Goal: Information Seeking & Learning: Learn about a topic

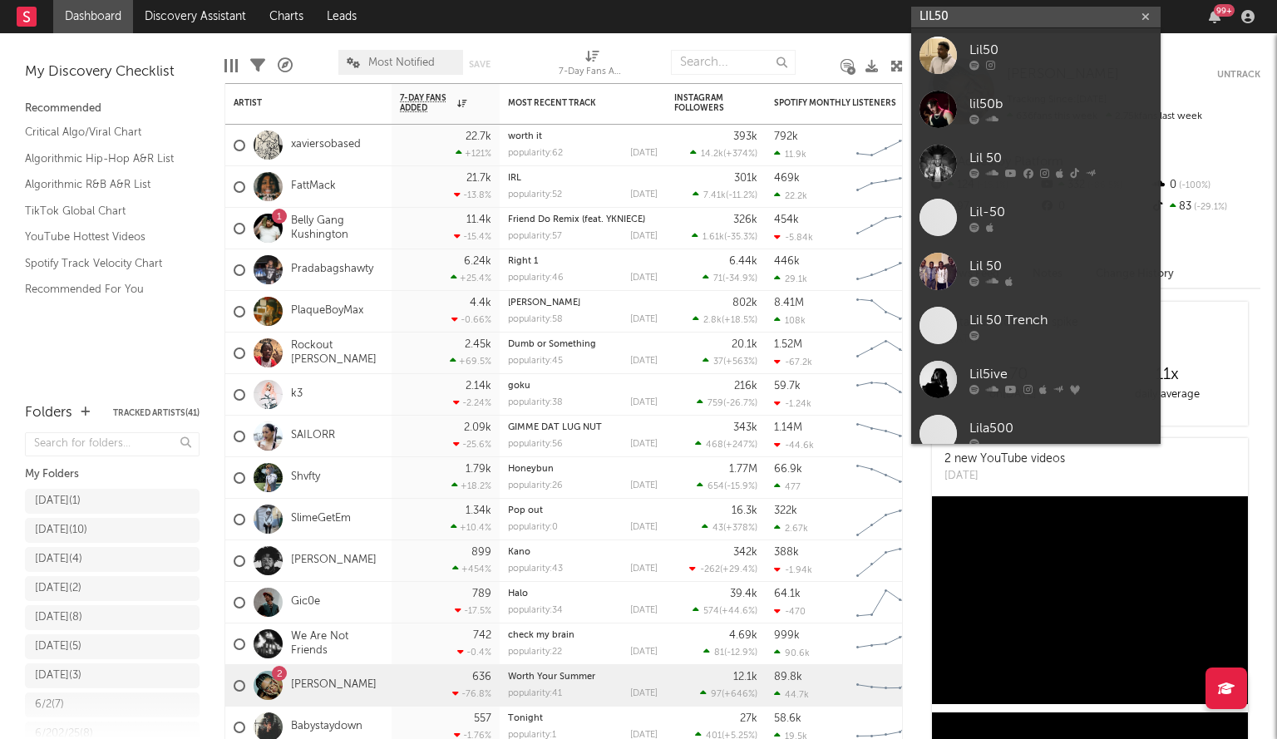
drag, startPoint x: 982, startPoint y: 22, endPoint x: 788, endPoint y: 17, distance: 193.8
click at [788, 17] on nav "Dashboard Discovery Assistant Charts Leads LIL50 99 +" at bounding box center [638, 16] width 1277 height 33
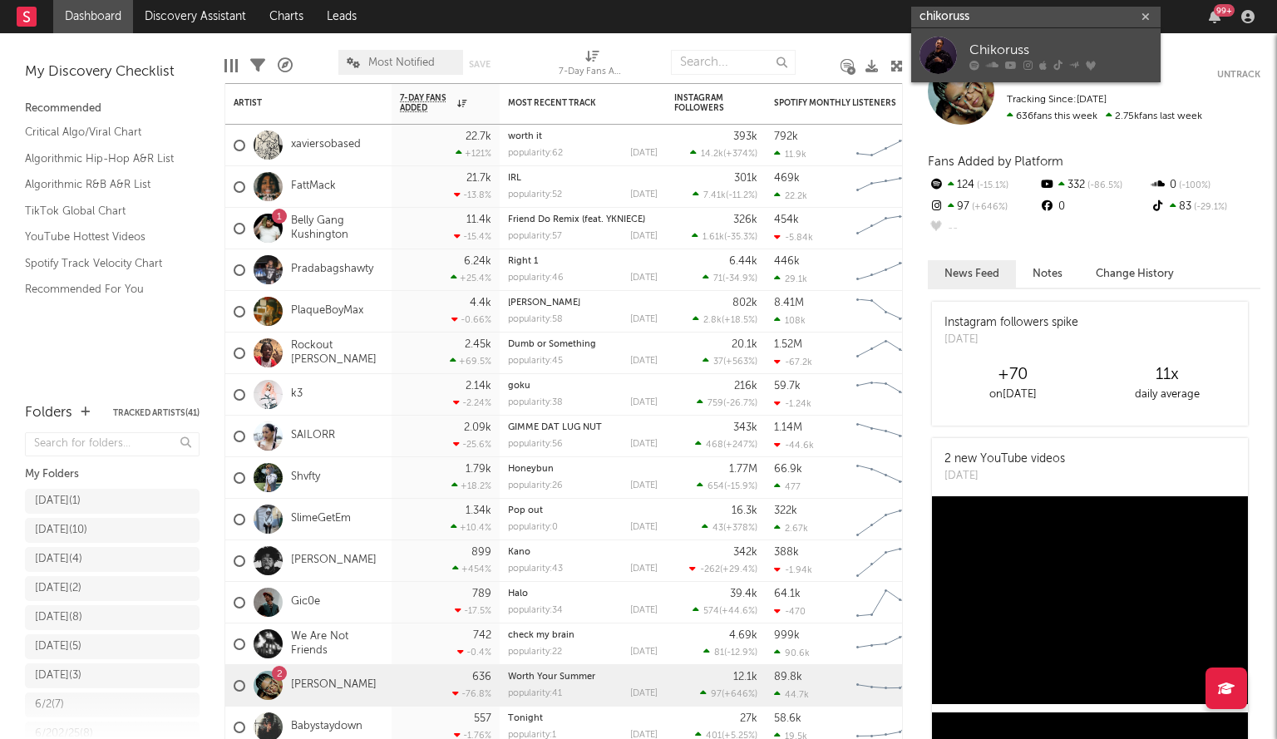
type input "chikoruss"
click at [944, 52] on div at bounding box center [937, 55] width 37 height 37
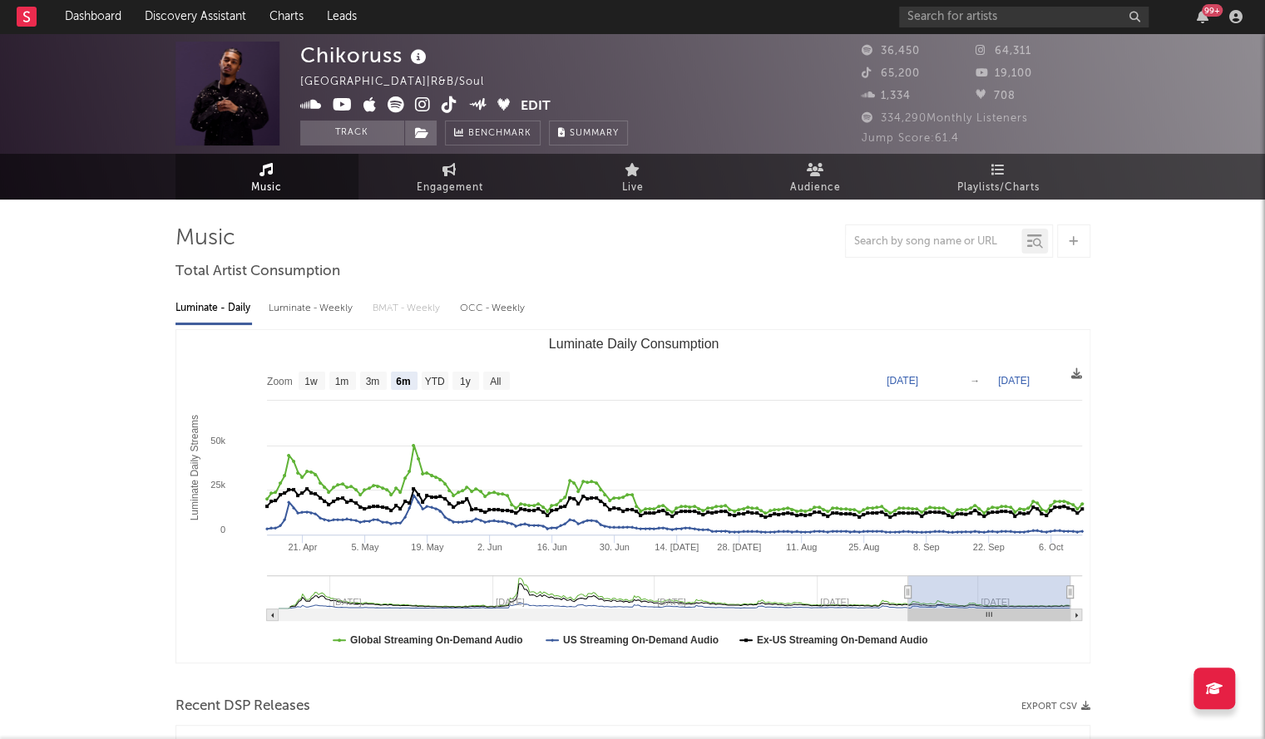
click at [780, 115] on div "Chikoruss Canada | R&B/Soul Edit Track Benchmark Summary" at bounding box center [570, 94] width 540 height 104
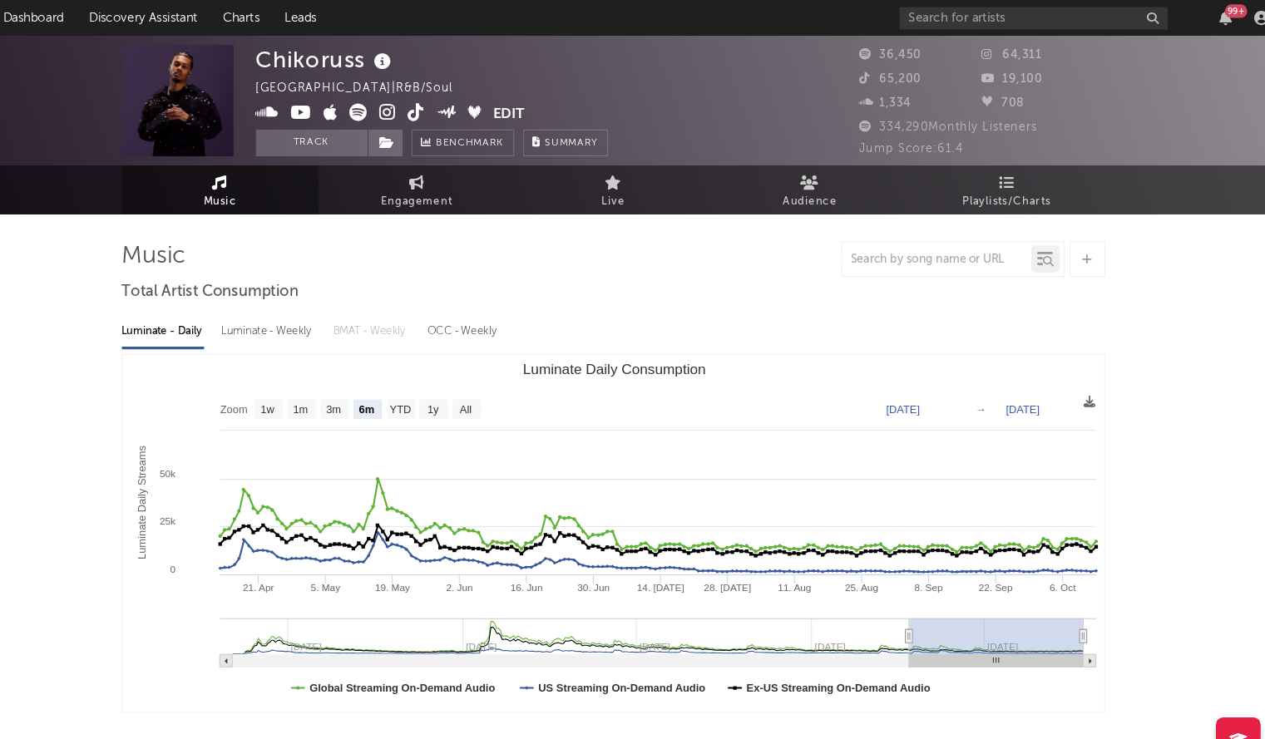
click at [580, 229] on div at bounding box center [632, 240] width 915 height 33
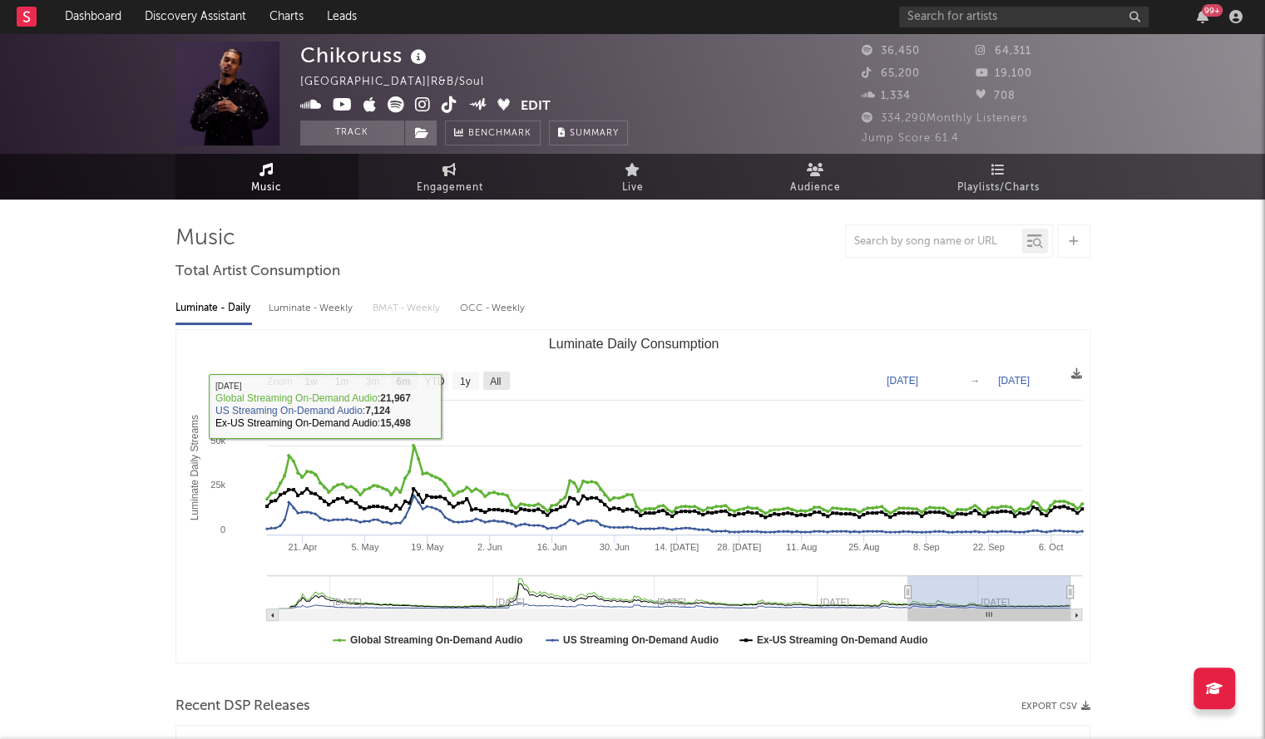
click at [486, 374] on rect "Luminate Daily Consumption" at bounding box center [496, 381] width 27 height 18
select select "All"
type input "[DATE]"
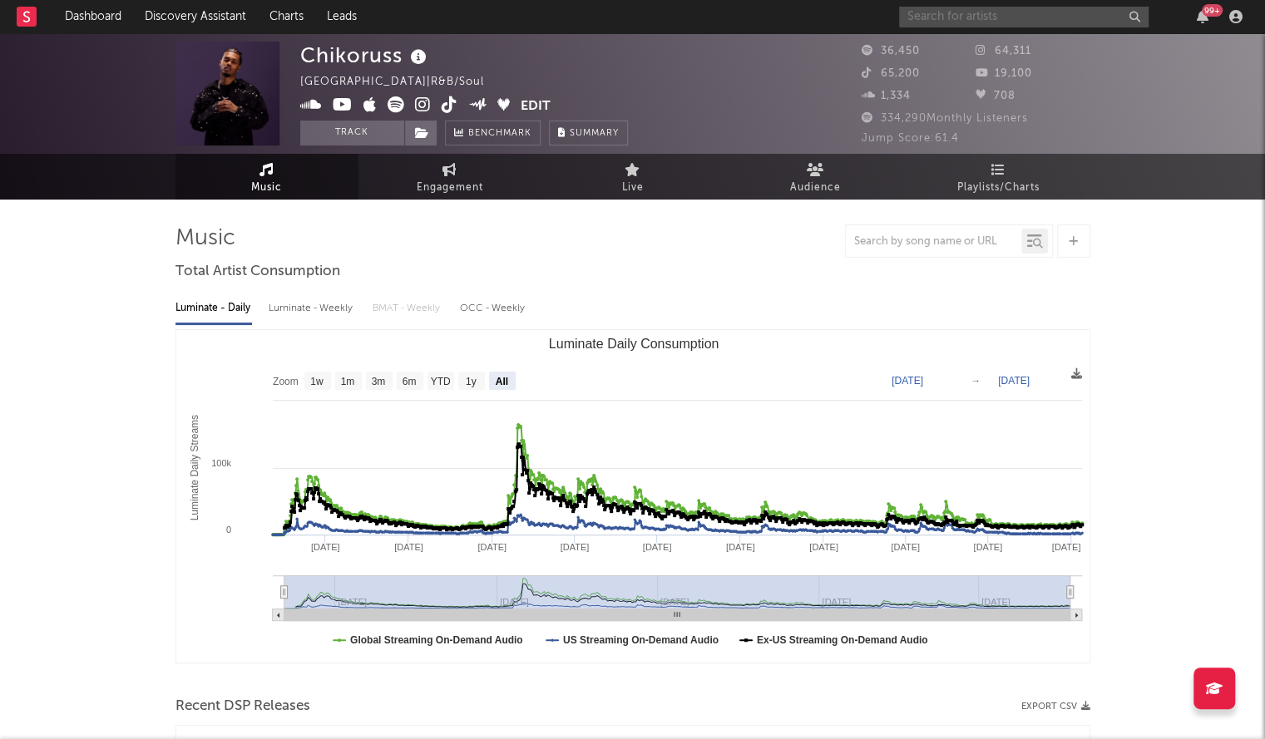
click at [987, 26] on input "text" at bounding box center [1023, 17] width 249 height 21
type input "el snappo"
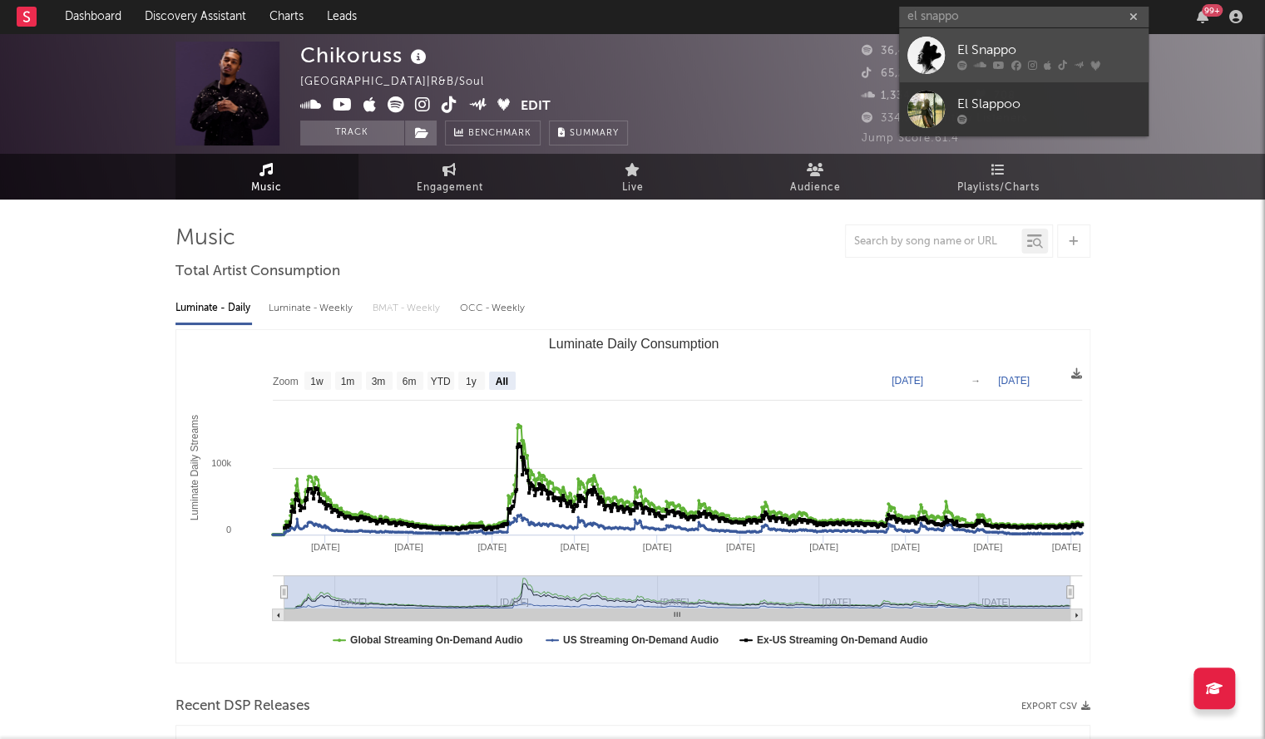
click at [961, 52] on div "El Snappo" at bounding box center [1048, 50] width 183 height 20
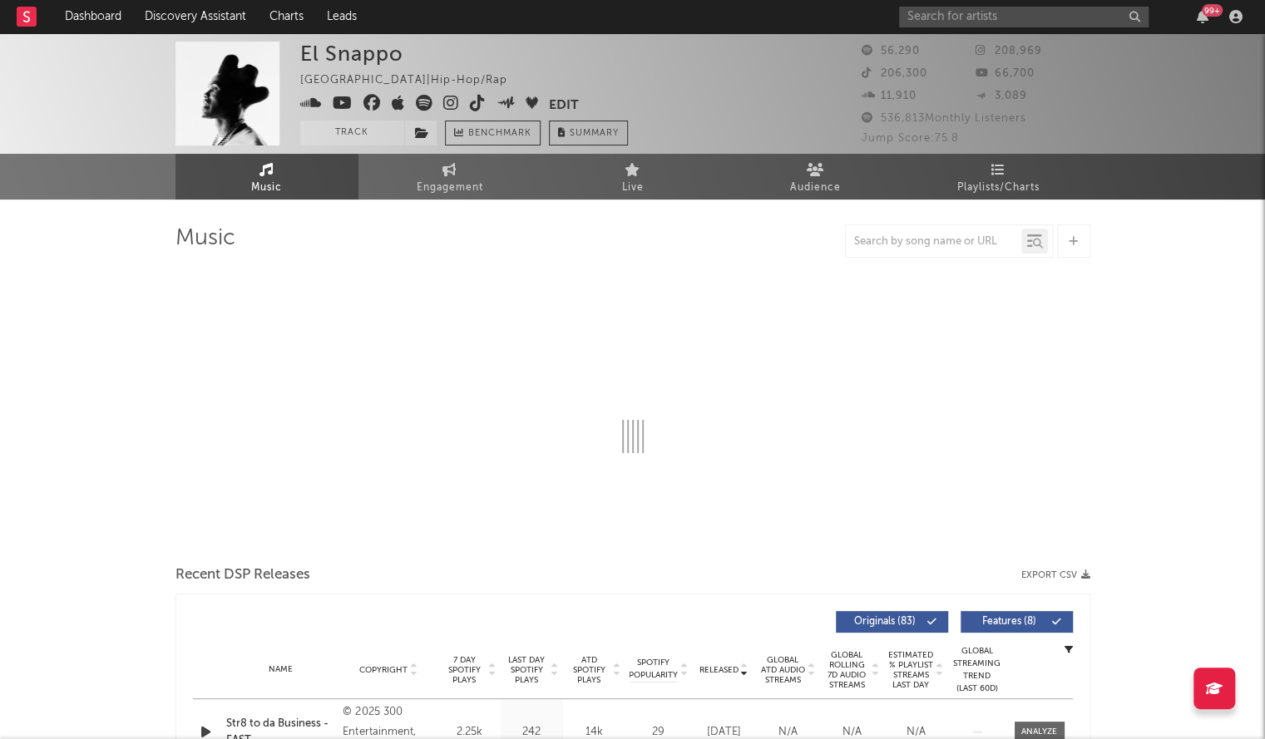
select select "6m"
